Goal: Find specific page/section: Find specific page/section

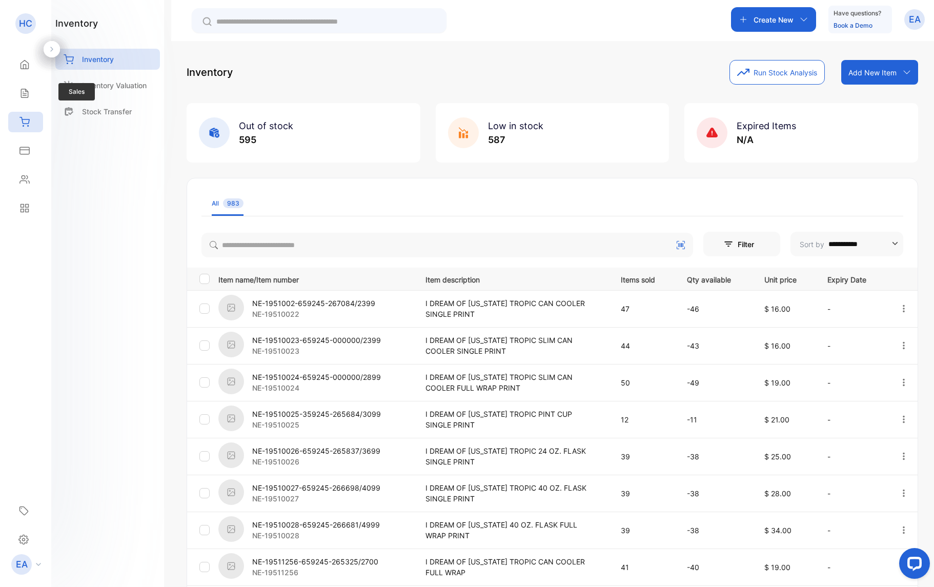
click at [30, 104] on div "Sales Sales" at bounding box center [25, 93] width 35 height 29
click at [31, 98] on div "Sales" at bounding box center [25, 93] width 35 height 20
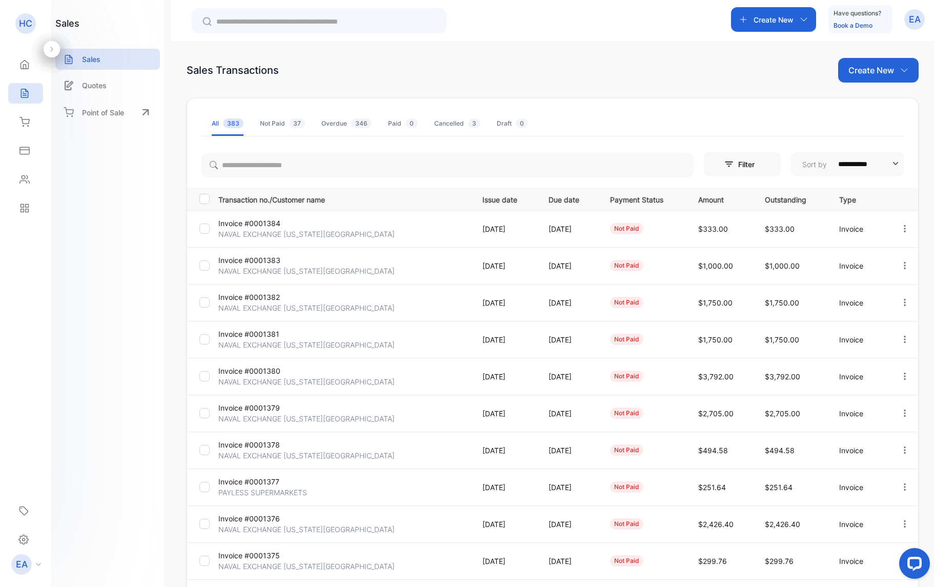
scroll to position [85, 0]
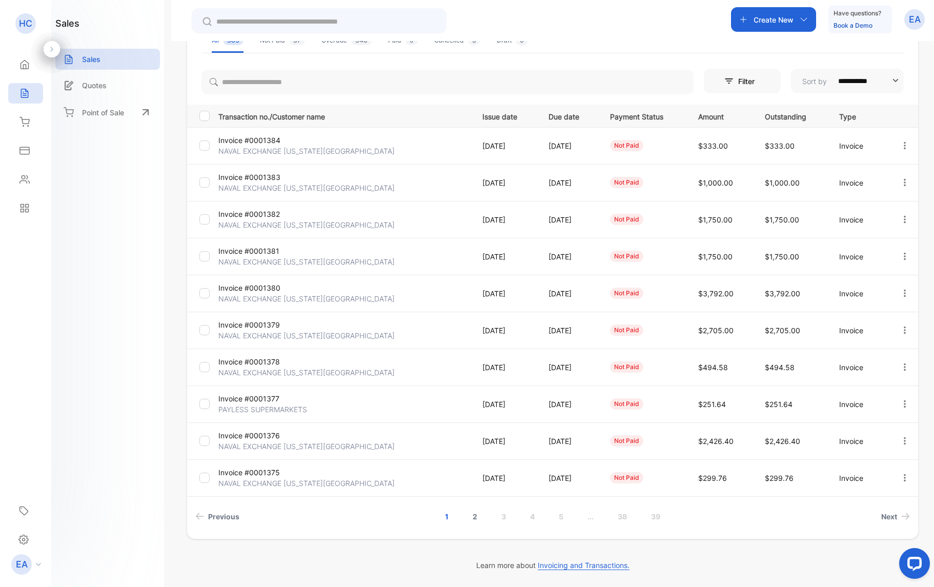
click at [474, 516] on link "2" at bounding box center [474, 516] width 29 height 19
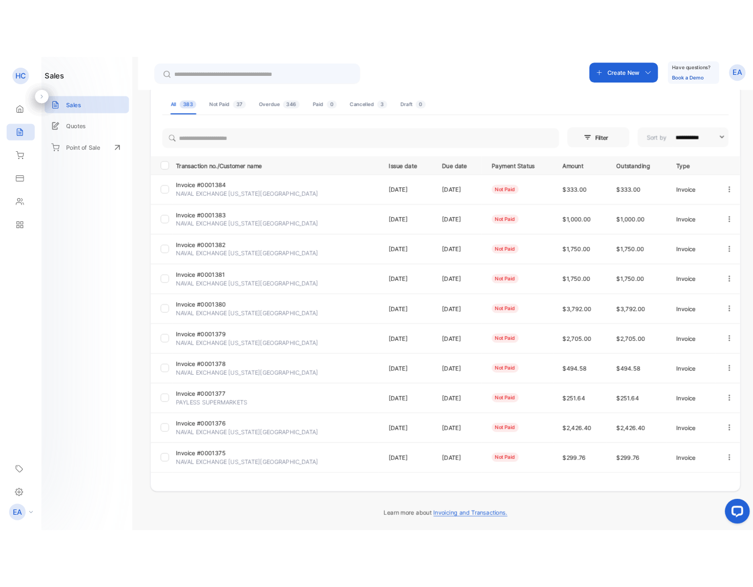
scroll to position [66, 0]
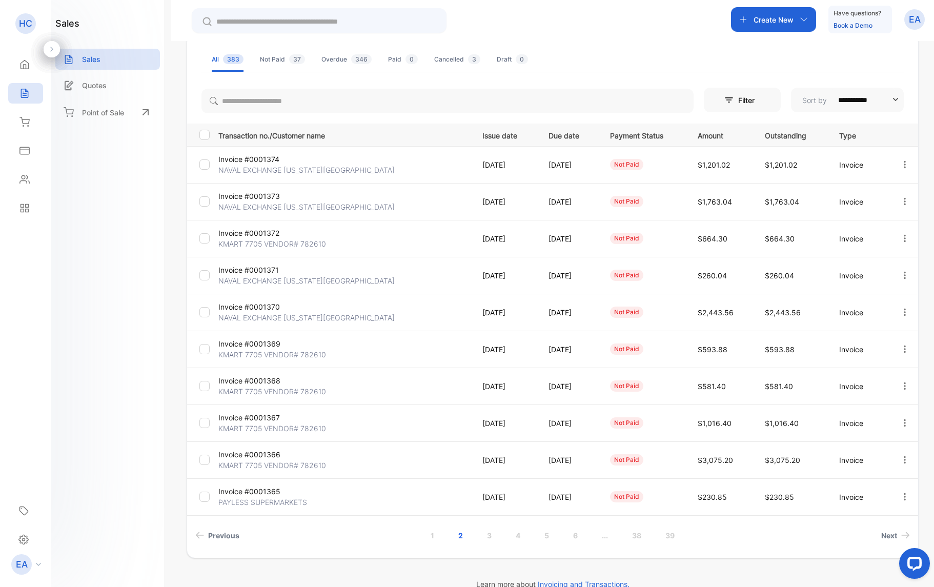
drag, startPoint x: 2, startPoint y: 259, endPoint x: 0, endPoint y: 271, distance: 11.9
click at [0, 271] on aside "HC HOUSEKI CORPORATION Home Home Sales Sales Inventory Inventory Expenses Expen…" at bounding box center [25, 293] width 51 height 587
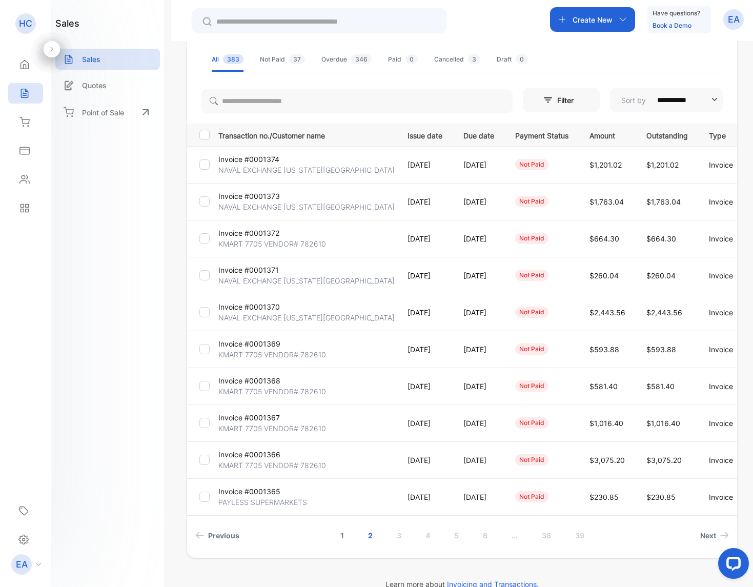
click at [338, 538] on link "1" at bounding box center [342, 535] width 28 height 19
click at [268, 502] on p "NAVAL EXCHANGE [US_STATE][GEOGRAPHIC_DATA]" at bounding box center [306, 502] width 176 height 11
click at [268, 464] on p "NAVAL EXCHANGE [US_STATE][GEOGRAPHIC_DATA]" at bounding box center [306, 465] width 176 height 11
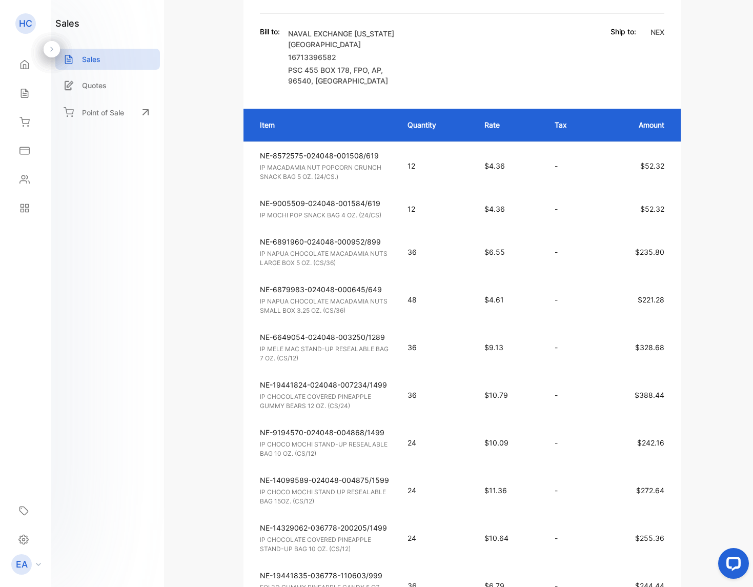
scroll to position [240, 0]
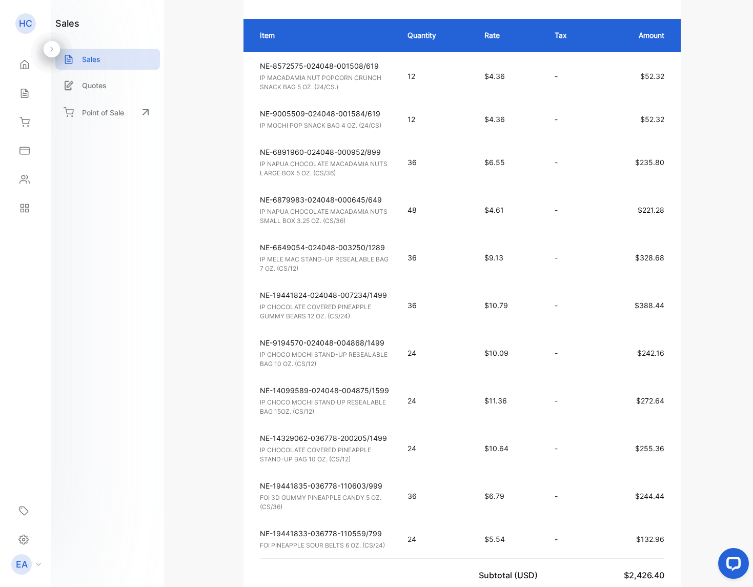
click at [22, 93] on icon at bounding box center [24, 93] width 10 height 10
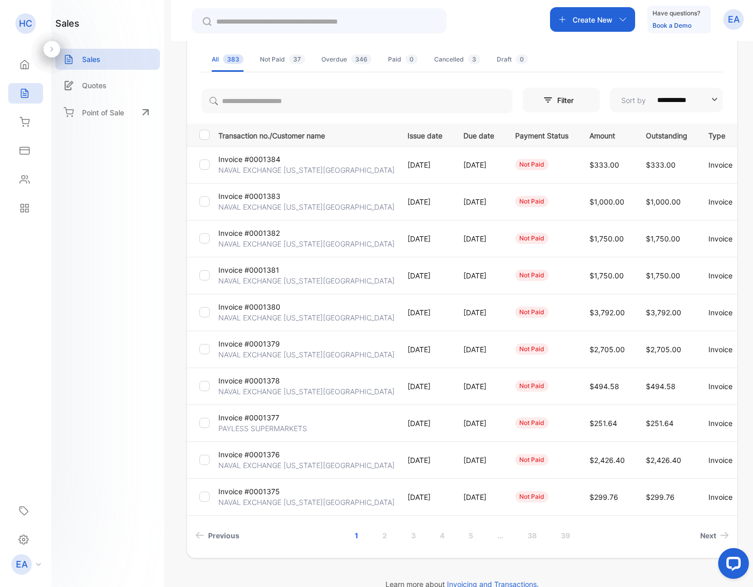
click at [246, 382] on p "Invoice #0001378" at bounding box center [248, 380] width 61 height 11
click at [258, 344] on p "Invoice #0001379" at bounding box center [248, 343] width 61 height 11
click at [240, 306] on p "Invoice #0001380" at bounding box center [249, 306] width 62 height 11
